Goal: Transaction & Acquisition: Purchase product/service

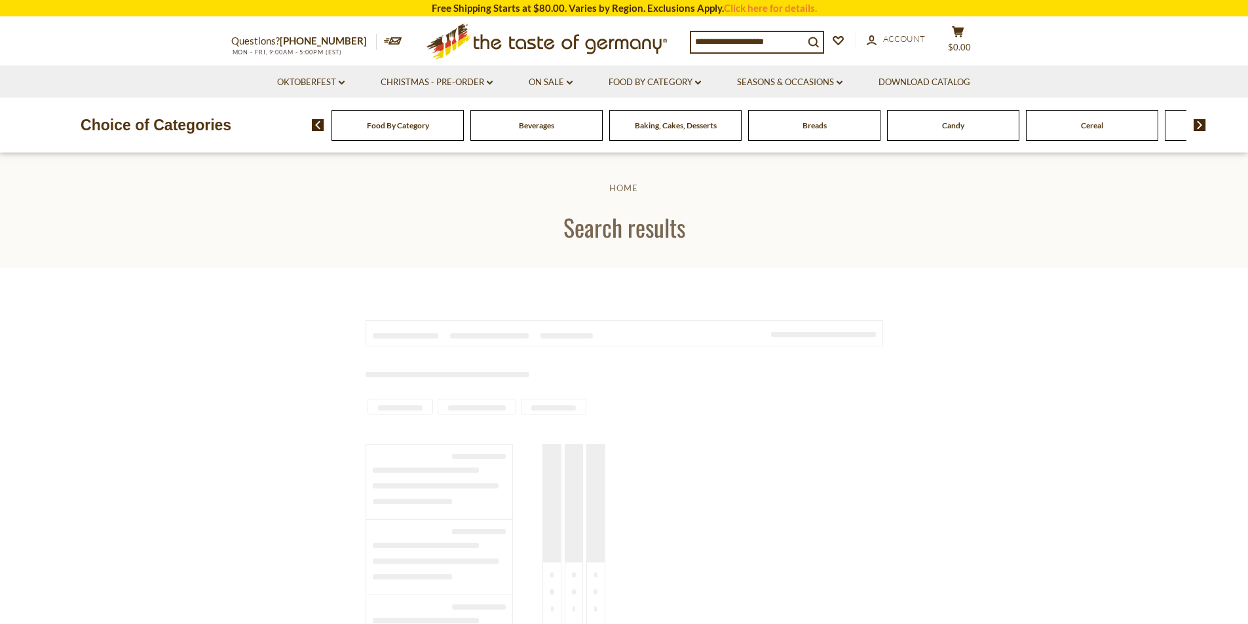
type input "**********"
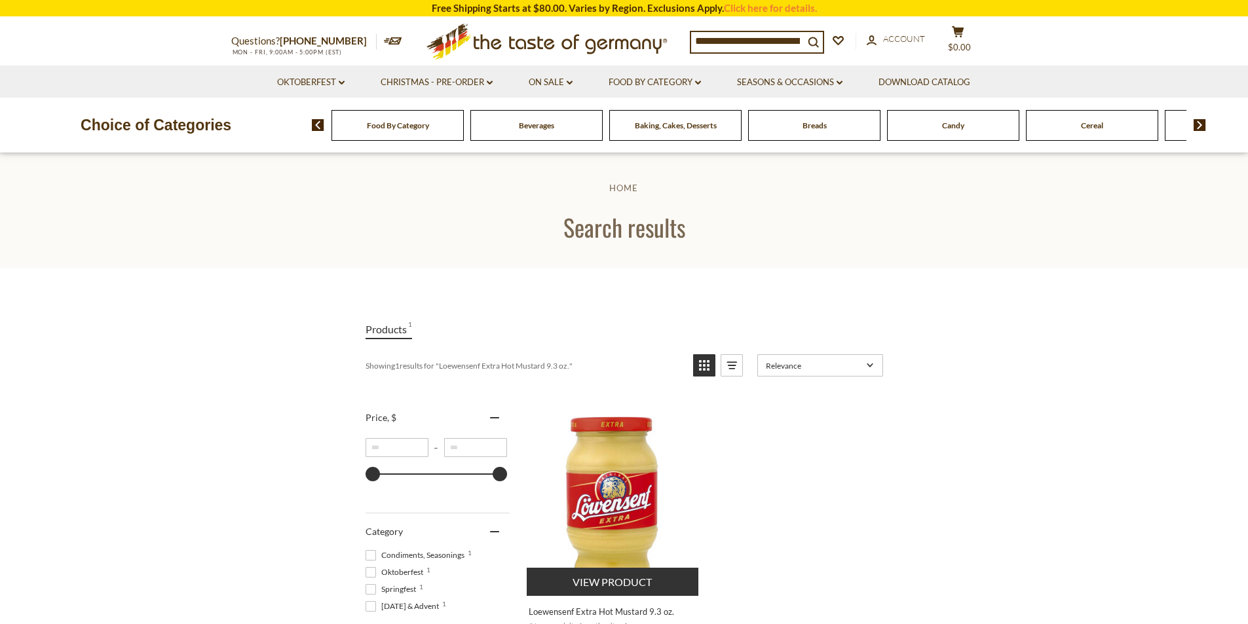
click at [607, 481] on img "Loewensenf Extra Hot Mustard 9.3 oz." at bounding box center [614, 498] width 174 height 174
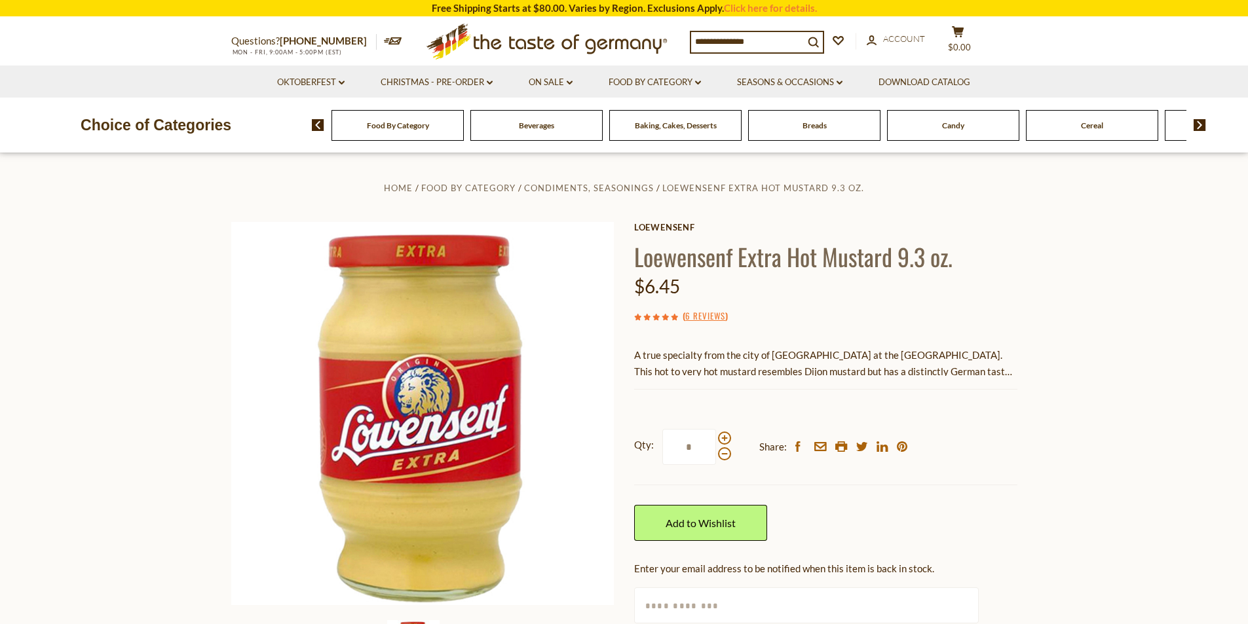
drag, startPoint x: 697, startPoint y: 417, endPoint x: 691, endPoint y: 458, distance: 41.7
click at [666, 424] on div "Qty: * Share: facebook email printer twitter linkedin pinterest" at bounding box center [825, 447] width 383 height 76
drag, startPoint x: 693, startPoint y: 452, endPoint x: 669, endPoint y: 457, distance: 24.7
click at [669, 457] on input "*" at bounding box center [689, 447] width 54 height 36
type input "*"
